Goal: Information Seeking & Learning: Learn about a topic

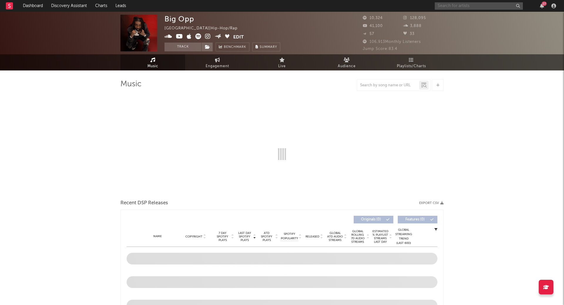
click at [467, 5] on input "text" at bounding box center [478, 5] width 88 height 7
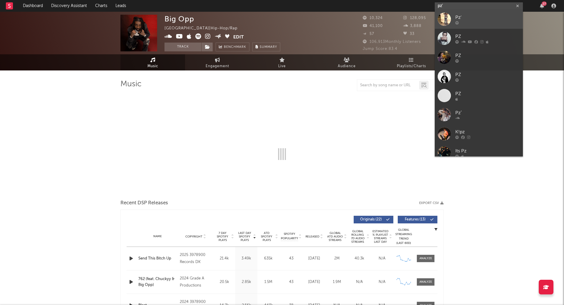
type input "pz'"
click at [463, 17] on div "Pz'" at bounding box center [487, 17] width 65 height 7
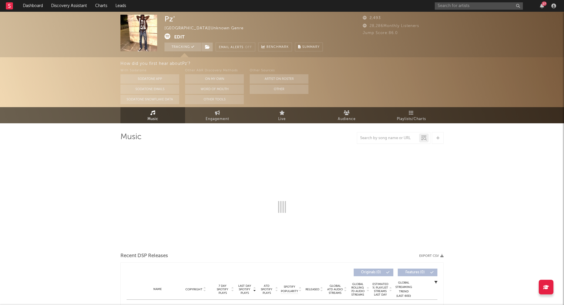
select select "1w"
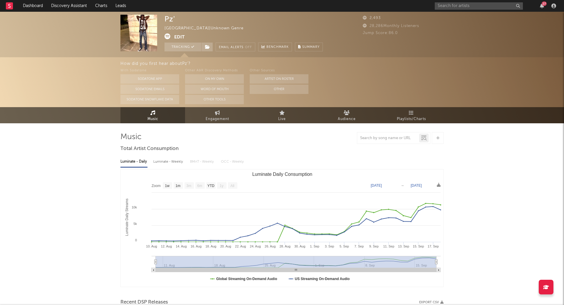
click at [183, 163] on div "Luminate - Weekly" at bounding box center [168, 162] width 31 height 10
select select "1w"
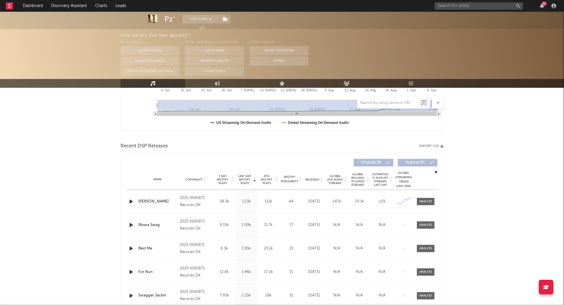
scroll to position [158, 0]
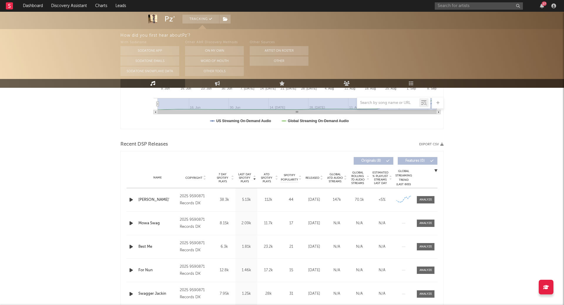
click at [231, 178] on icon at bounding box center [232, 179] width 3 height 2
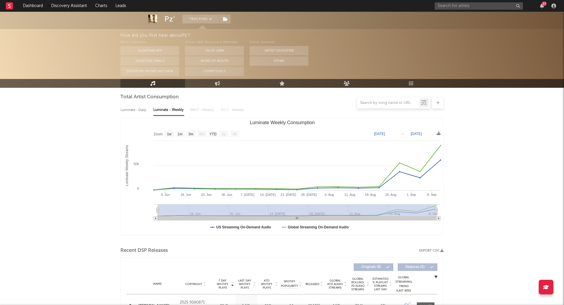
scroll to position [0, 0]
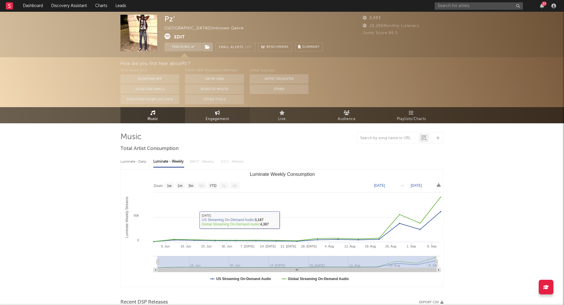
click at [208, 118] on span "Engagement" at bounding box center [216, 119] width 23 height 7
select select "1w"
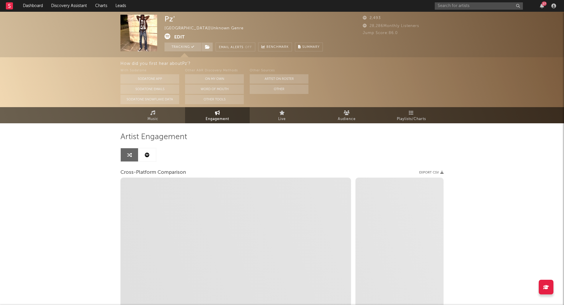
select select "1m"
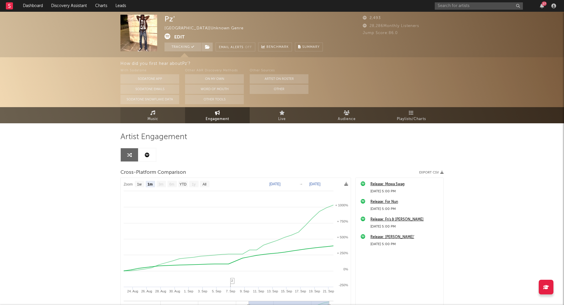
click at [160, 121] on link "Music" at bounding box center [152, 115] width 65 height 16
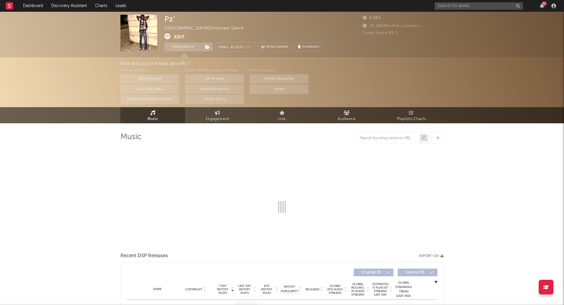
select select "1w"
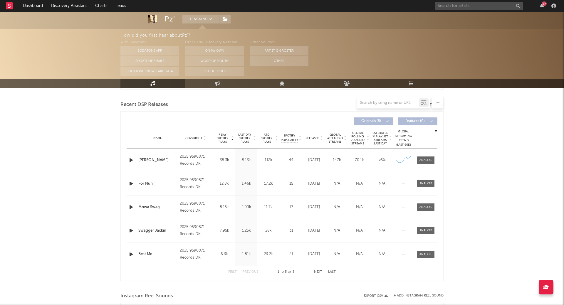
scroll to position [199, 0]
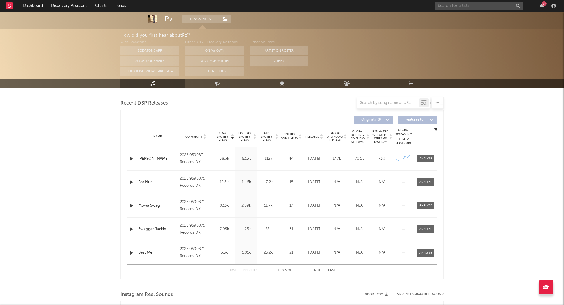
click at [320, 137] on icon at bounding box center [321, 138] width 3 height 2
click at [131, 252] on icon "button" at bounding box center [131, 252] width 6 height 7
click at [316, 269] on button "Next" at bounding box center [318, 270] width 8 height 3
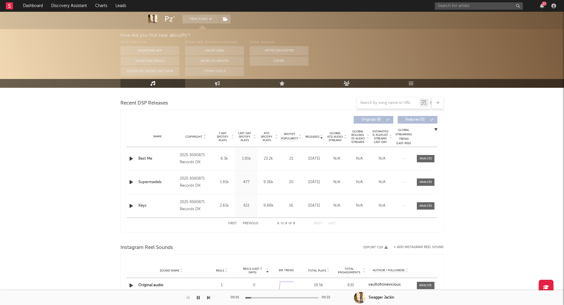
click at [129, 182] on icon "button" at bounding box center [131, 181] width 6 height 7
click at [274, 298] on div at bounding box center [281, 297] width 73 height 1
click at [196, 296] on button "button" at bounding box center [198, 297] width 6 height 15
